Goal: Information Seeking & Learning: Learn about a topic

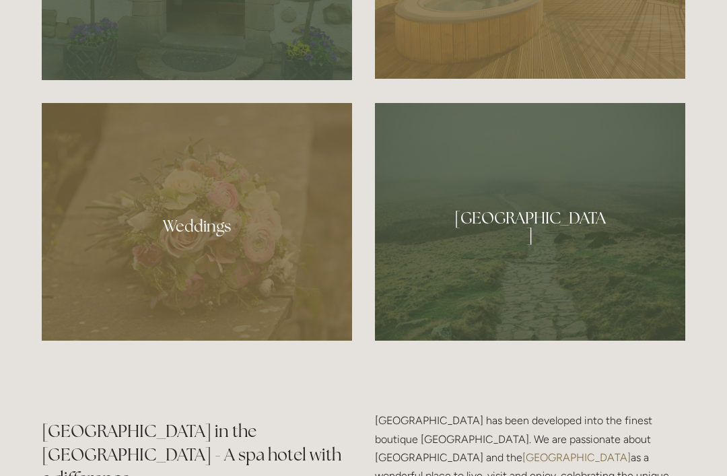
scroll to position [1213, 0]
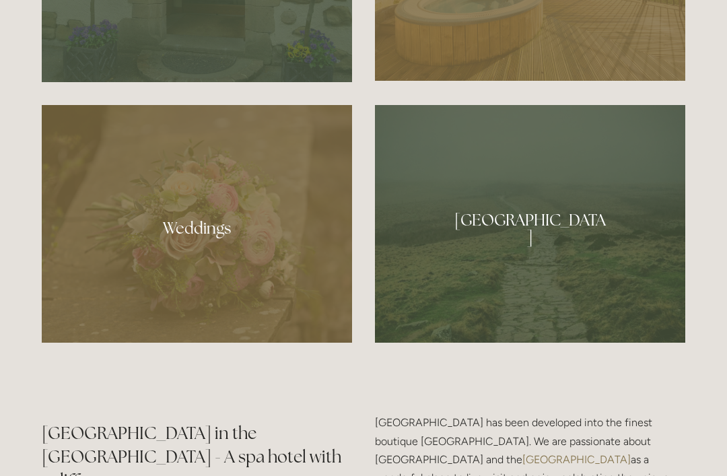
click at [556, 264] on div at bounding box center [530, 223] width 310 height 237
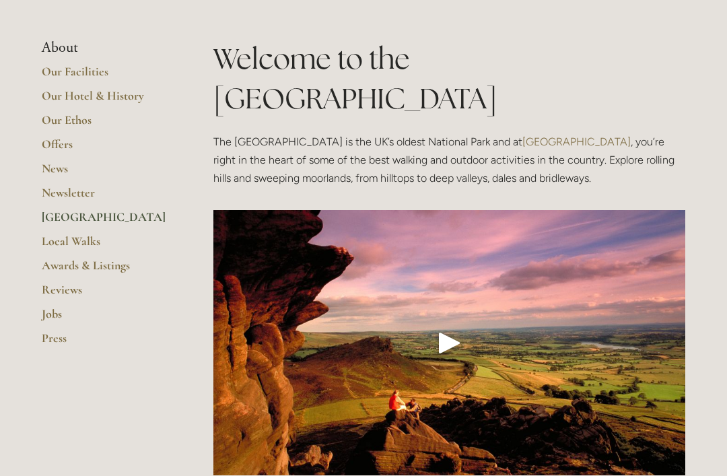
scroll to position [227, 0]
click at [85, 244] on link "Local Walks" at bounding box center [106, 245] width 128 height 24
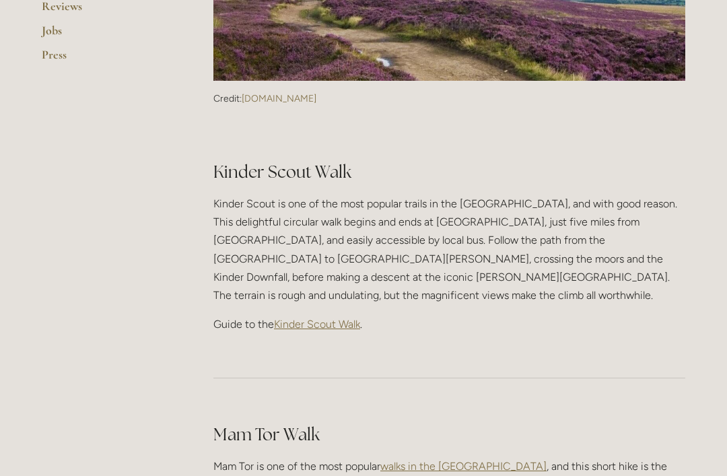
scroll to position [511, 0]
click at [324, 318] on span "Kinder Scout Walk" at bounding box center [317, 324] width 86 height 13
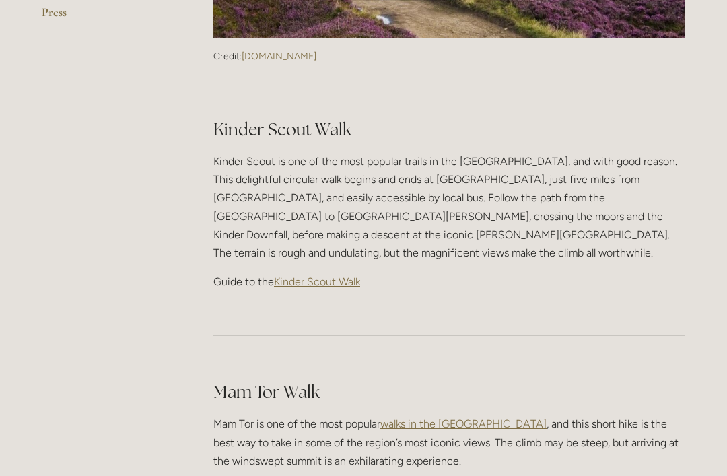
scroll to position [554, 0]
